Goal: Navigation & Orientation: Find specific page/section

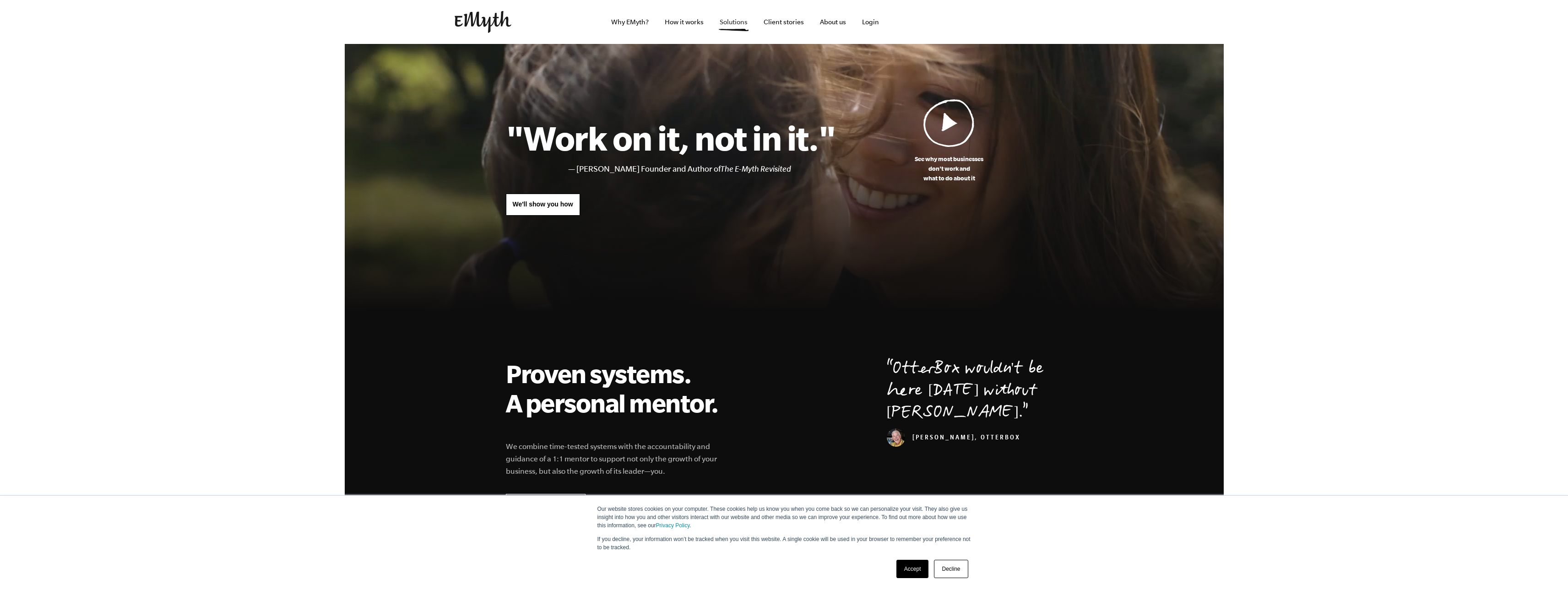
click at [741, 23] on link "Solutions" at bounding box center [733, 22] width 43 height 44
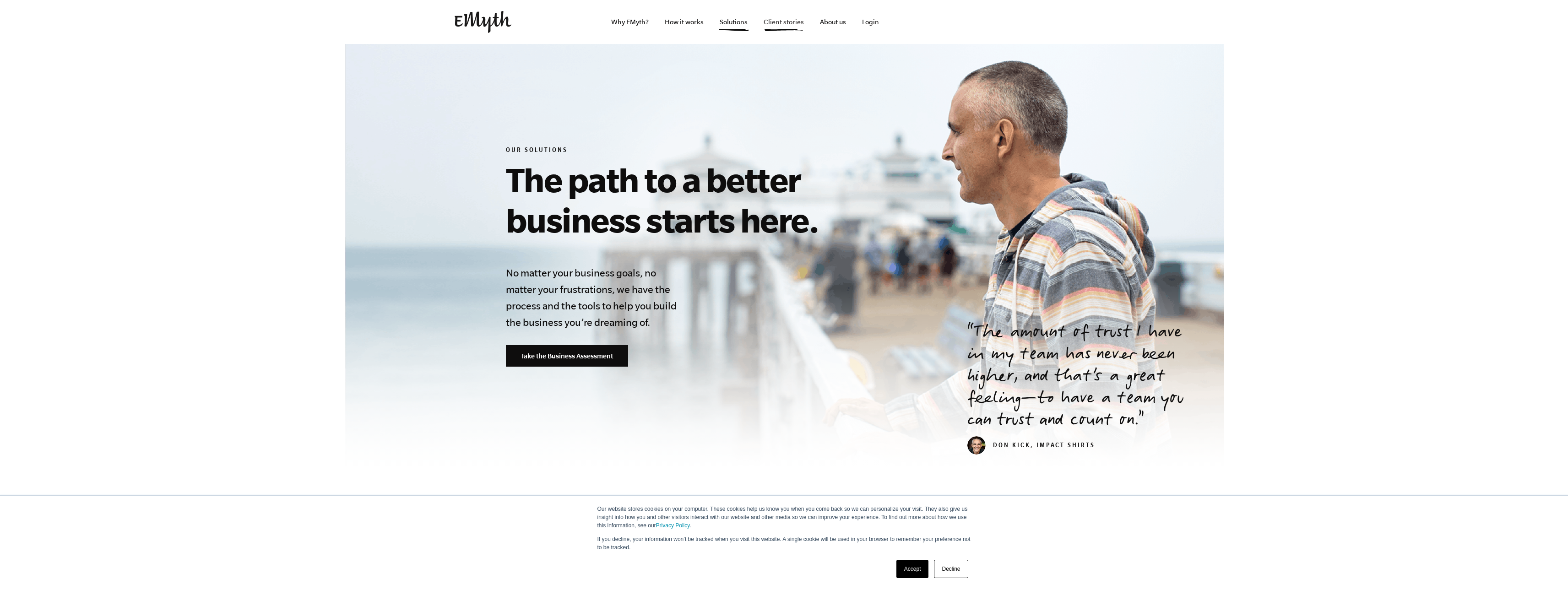
click at [765, 20] on link "Client stories" at bounding box center [783, 22] width 55 height 44
